Goal: Find specific page/section: Find specific page/section

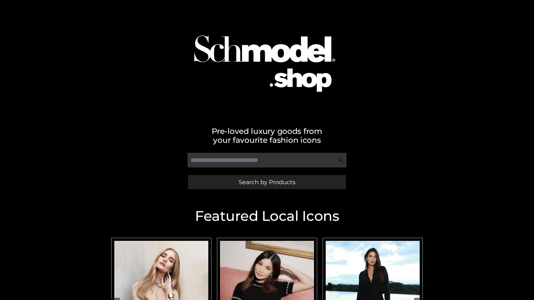
click at [266, 182] on span "Search by Products" at bounding box center [266, 182] width 57 height 6
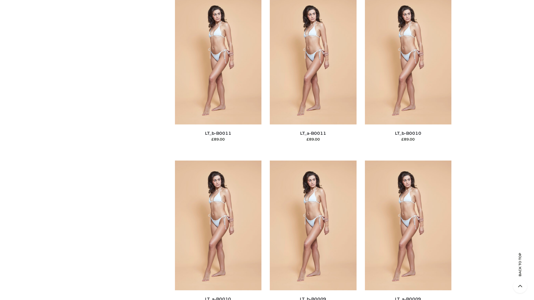
scroll to position [2496, 0]
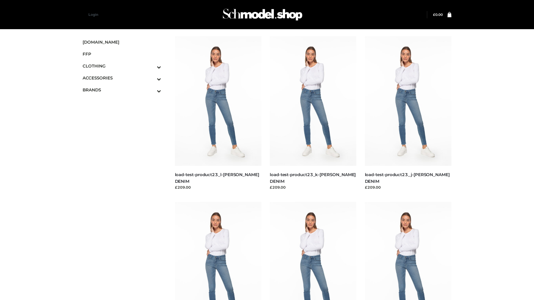
scroll to position [487, 0]
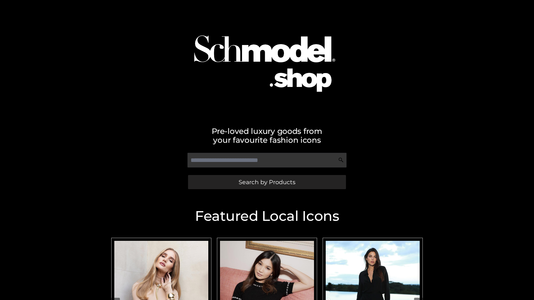
click at [266, 182] on span "Search by Products" at bounding box center [266, 182] width 57 height 6
